Goal: Navigation & Orientation: Understand site structure

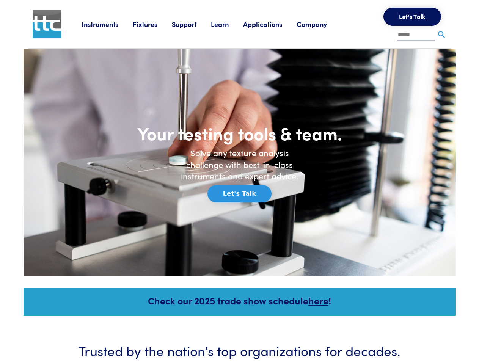
click at [239, 182] on h6 "Solve any texture analysis challenge with best-in-class instruments and expert …" at bounding box center [239, 164] width 129 height 35
click at [107, 24] on link "Instruments" at bounding box center [107, 23] width 51 height 9
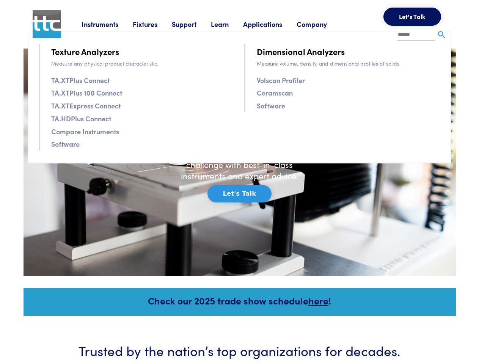
click at [153, 24] on link "Fixtures" at bounding box center [152, 23] width 39 height 9
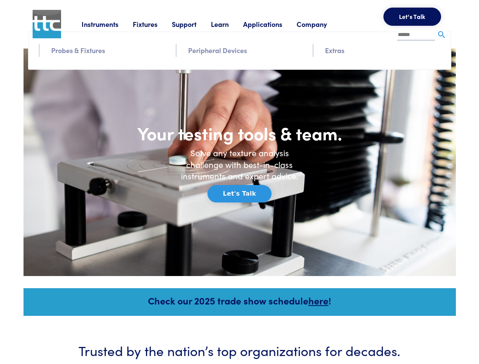
click at [193, 24] on link "Support" at bounding box center [191, 23] width 39 height 9
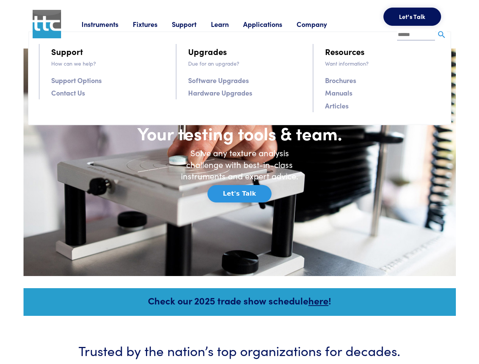
click at [229, 24] on link "Learn" at bounding box center [227, 23] width 32 height 9
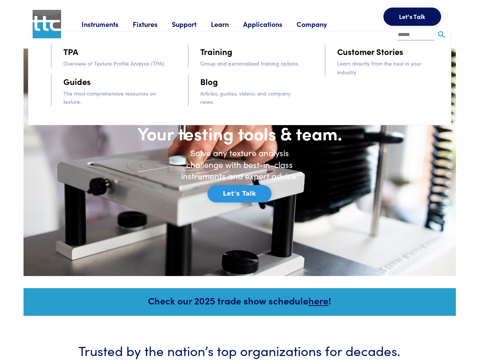
click at [273, 24] on link "Applications" at bounding box center [269, 23] width 53 height 9
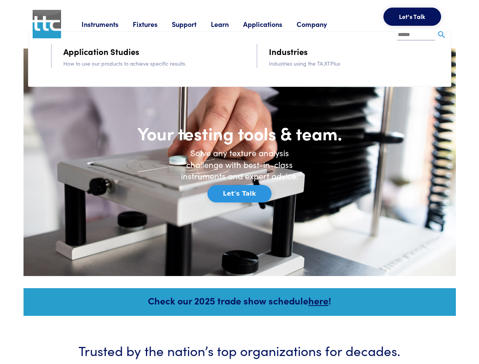
click at [322, 24] on link "Company" at bounding box center [319, 23] width 45 height 9
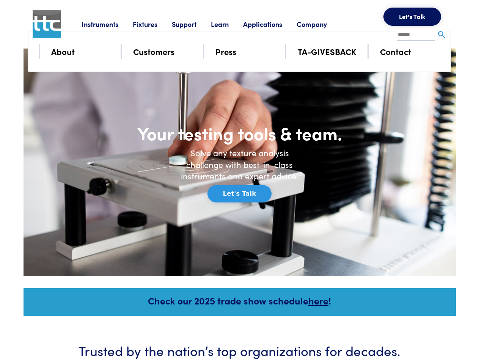
click at [412, 17] on button "Let's Talk" at bounding box center [412, 17] width 58 height 18
